Goal: Task Accomplishment & Management: Manage account settings

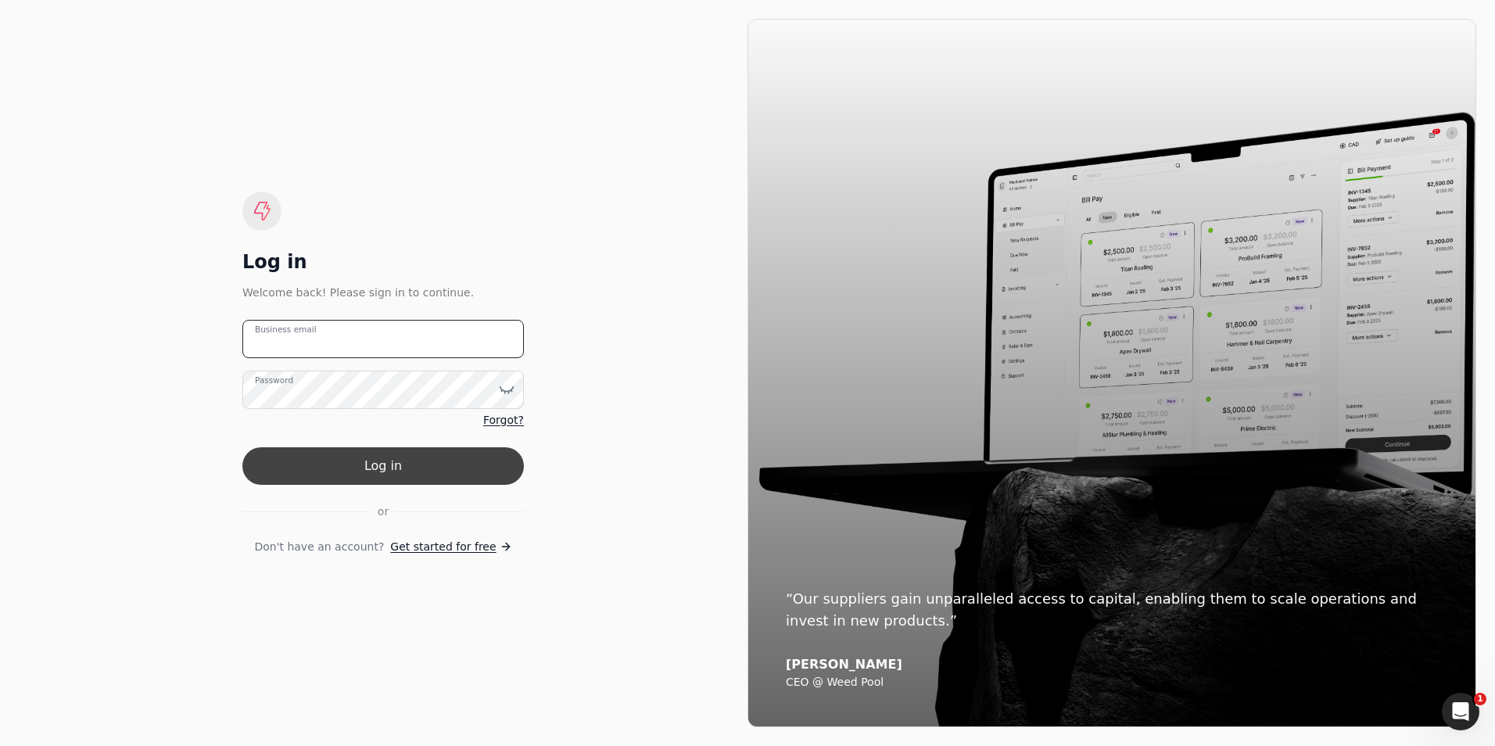
type email "[PERSON_NAME][EMAIL_ADDRESS][PERSON_NAME][DOMAIN_NAME]"
click at [350, 461] on button "Log in" at bounding box center [383, 466] width 282 height 38
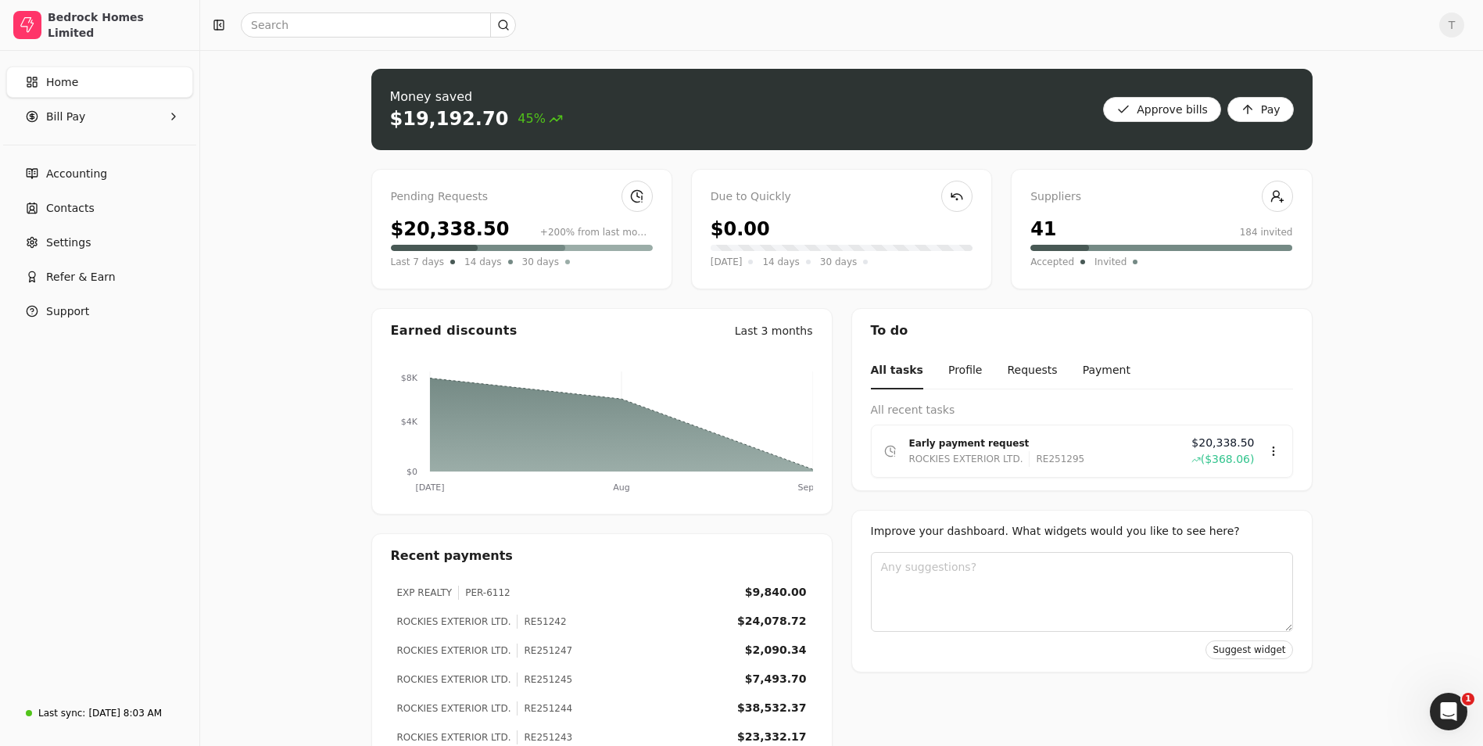
click at [558, 210] on div "Pending Requests $20,338.50 +200% from last month Last 7 days 14 days 30 days" at bounding box center [521, 229] width 301 height 120
click at [628, 201] on link at bounding box center [637, 196] width 31 height 31
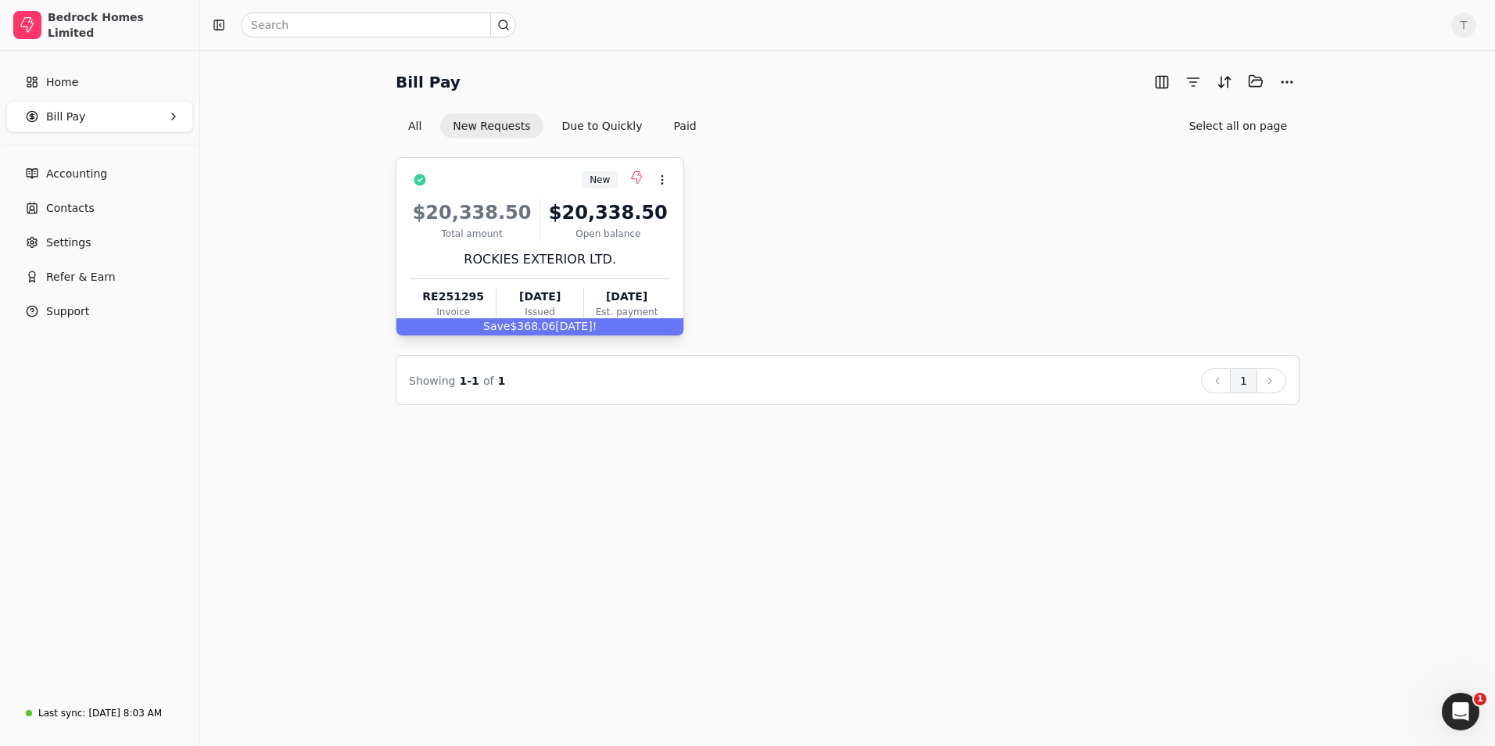
click at [551, 223] on div "$20,338.50" at bounding box center [608, 213] width 123 height 28
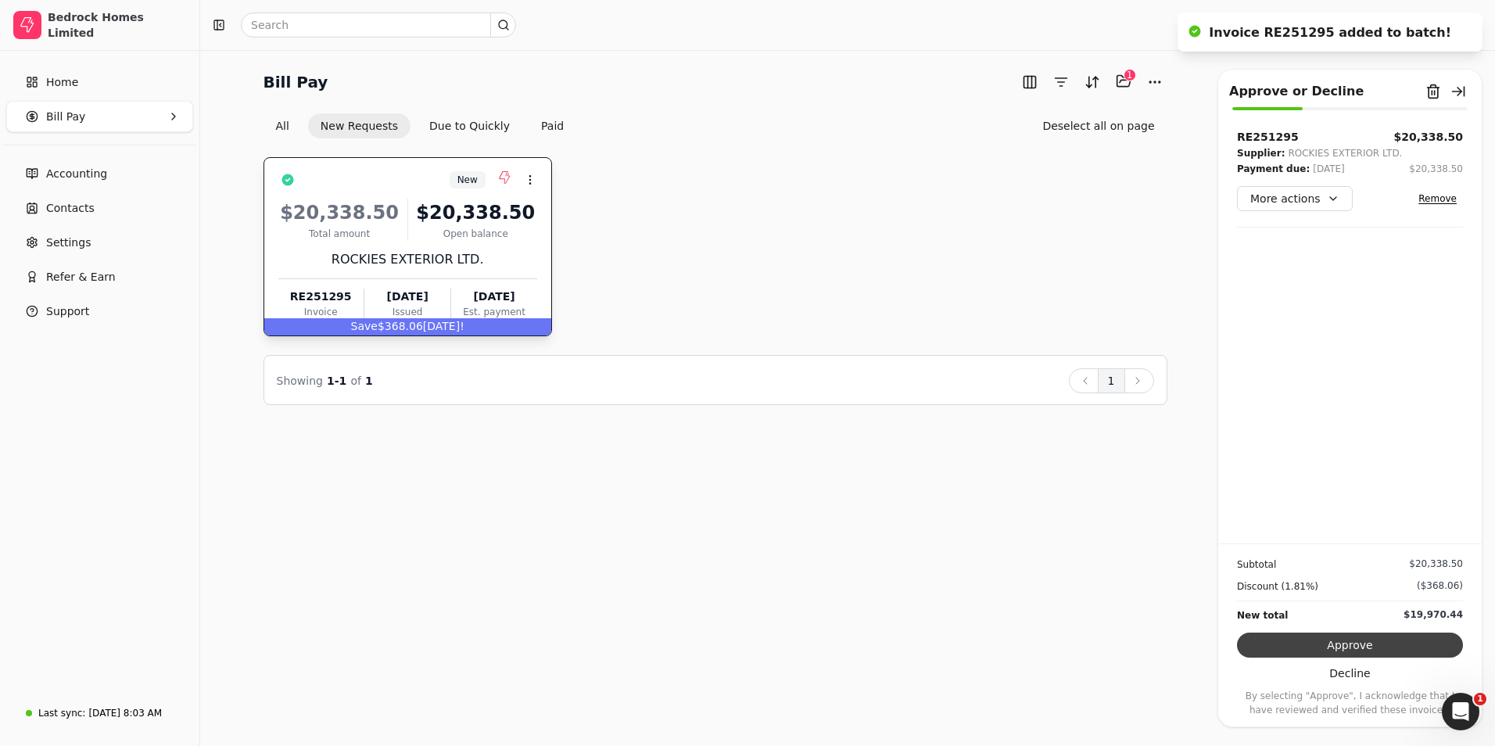
click at [1354, 645] on button "Approve" at bounding box center [1350, 645] width 226 height 25
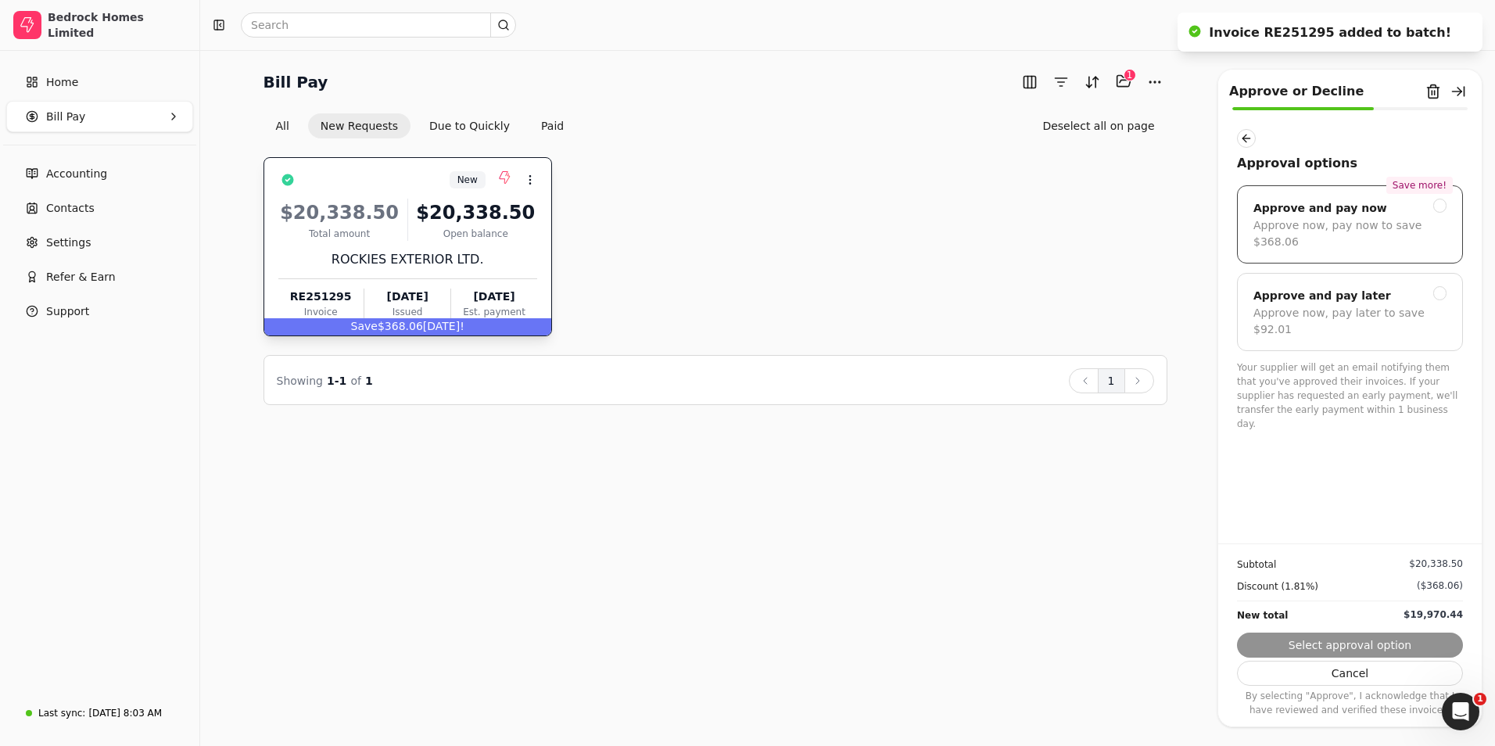
click at [1326, 209] on div "Approve and pay now" at bounding box center [1321, 208] width 134 height 19
click at [1317, 640] on button "Next" at bounding box center [1350, 645] width 226 height 25
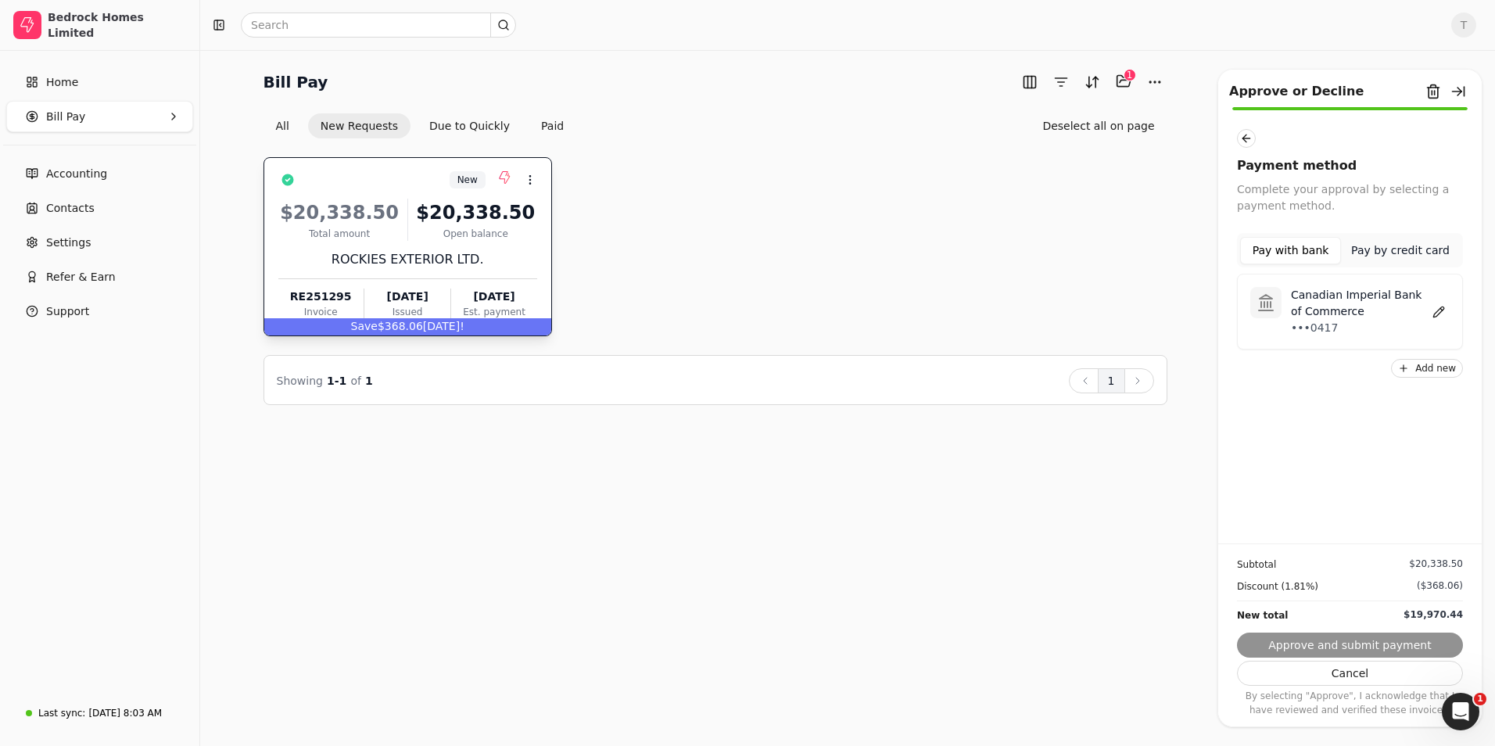
click at [1349, 309] on p "Canadian Imperial Bank of Commerce" at bounding box center [1359, 303] width 137 height 33
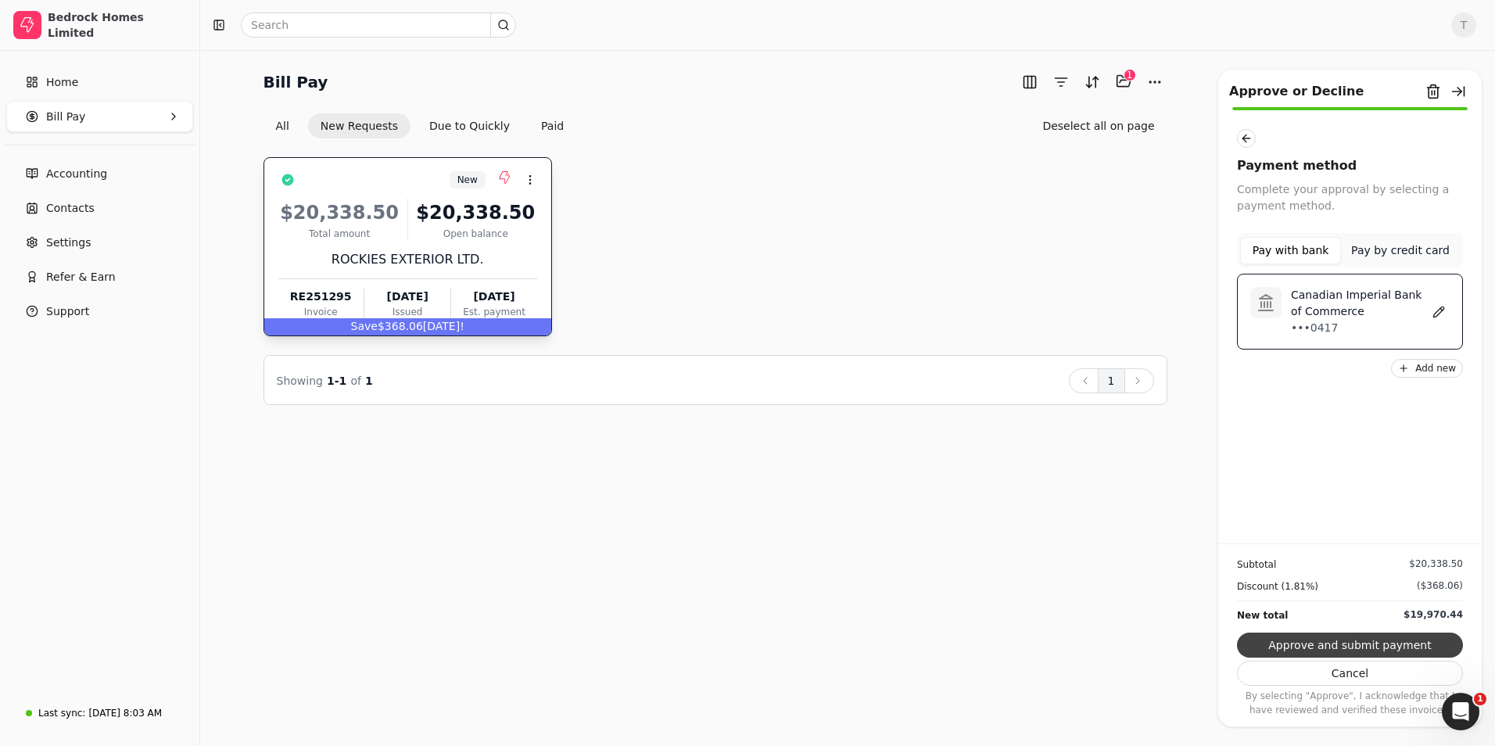
click at [1336, 642] on button "Approve and submit payment" at bounding box center [1350, 645] width 226 height 25
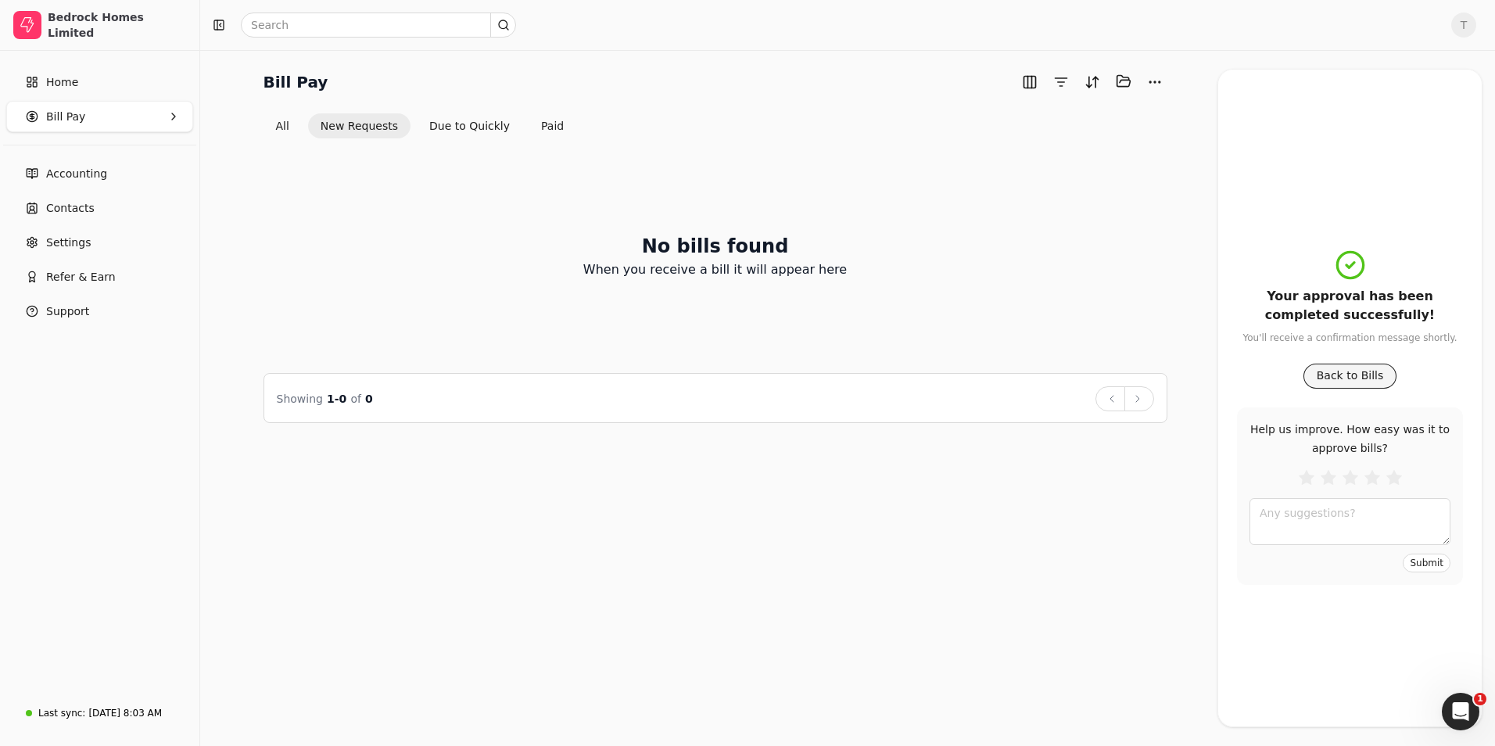
click at [1324, 369] on button "Back to Bills" at bounding box center [1351, 376] width 94 height 25
